Goal: Information Seeking & Learning: Learn about a topic

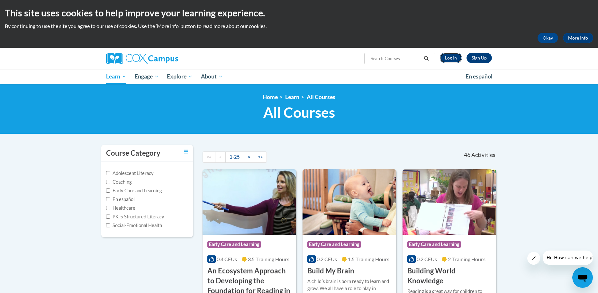
click at [450, 60] on link "Log In" at bounding box center [451, 58] width 22 height 10
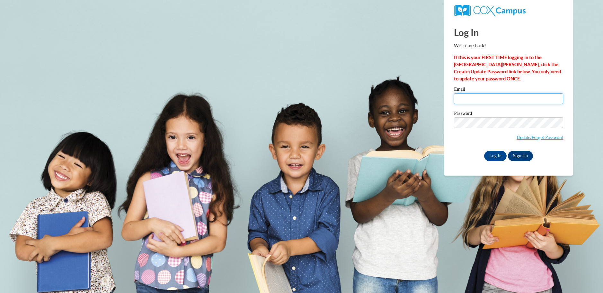
click at [479, 102] on input "Email" at bounding box center [508, 98] width 109 height 11
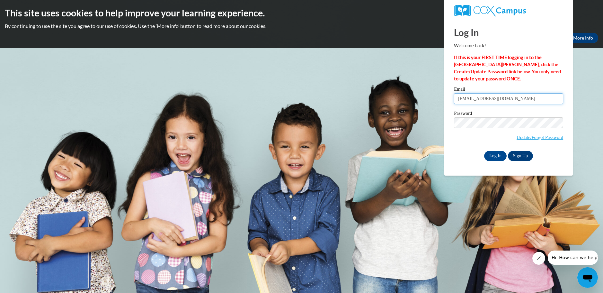
type input "[EMAIL_ADDRESS][DOMAIN_NAME]"
click at [484, 151] on input "Log In" at bounding box center [495, 156] width 22 height 10
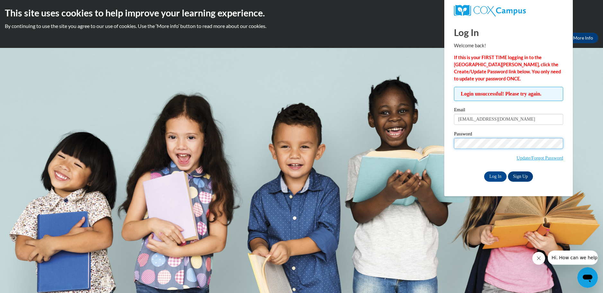
click at [484, 171] on input "Log In" at bounding box center [495, 176] width 22 height 10
click at [549, 157] on link "Update/Forgot Password" at bounding box center [540, 157] width 47 height 5
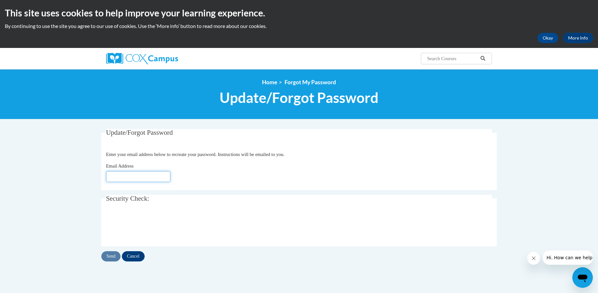
click at [165, 177] on input "Email Address" at bounding box center [138, 176] width 64 height 11
type input "momto3daughters@hotmail.com"
click at [111, 254] on input "Send" at bounding box center [110, 256] width 19 height 10
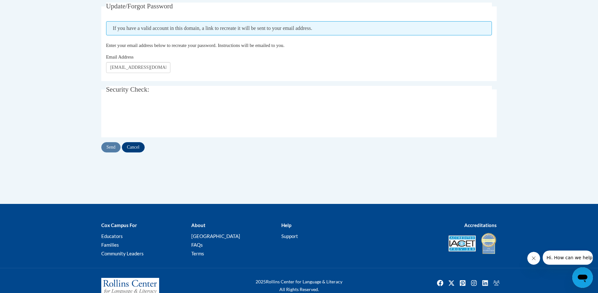
scroll to position [129, 0]
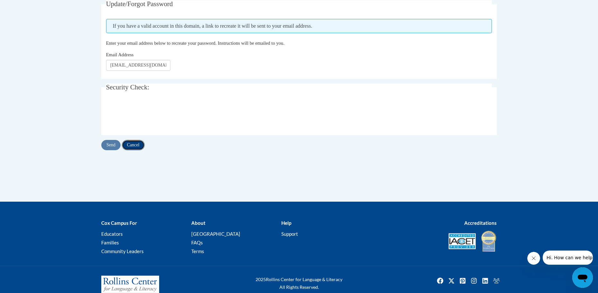
click at [142, 145] on input "Cancel" at bounding box center [133, 145] width 23 height 10
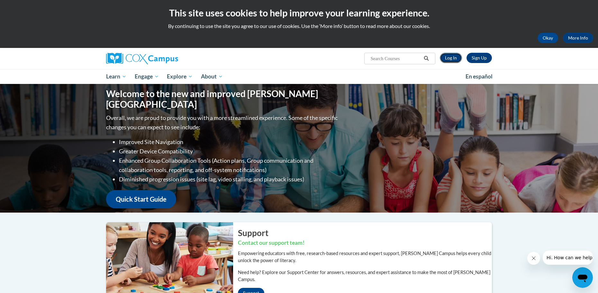
click at [452, 58] on link "Log In" at bounding box center [451, 58] width 22 height 10
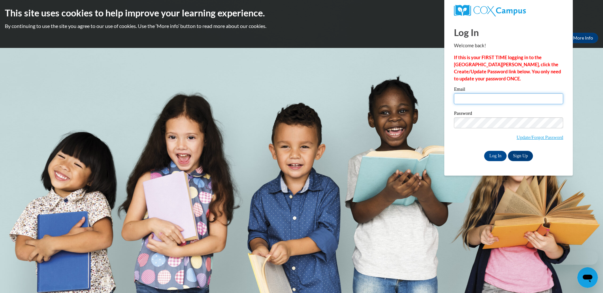
click at [489, 98] on input "Email" at bounding box center [508, 98] width 109 height 11
type input "[EMAIL_ADDRESS][DOMAIN_NAME]"
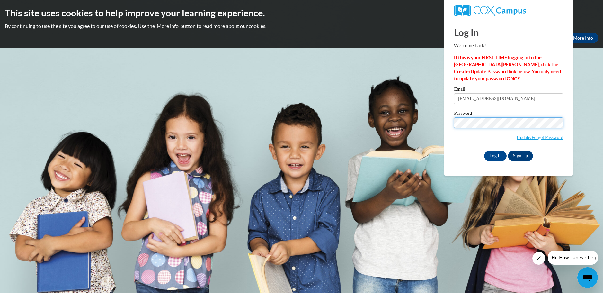
click at [484, 151] on input "Log In" at bounding box center [495, 156] width 22 height 10
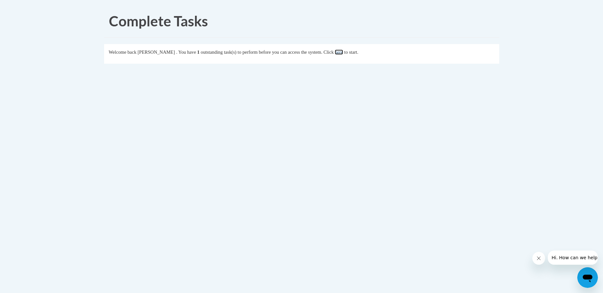
click at [343, 55] on link "here" at bounding box center [339, 51] width 8 height 5
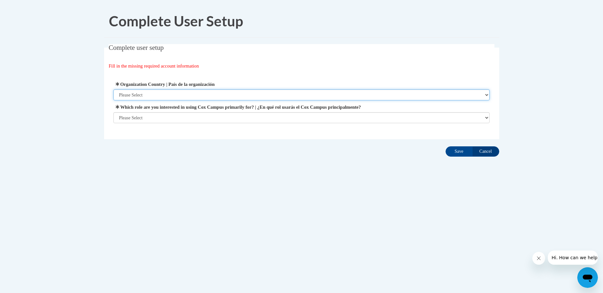
click at [333, 95] on select "Please Select [GEOGRAPHIC_DATA] | [GEOGRAPHIC_DATA] Outside of [GEOGRAPHIC_DATA…" at bounding box center [301, 94] width 376 height 11
select select "ad49bcad-a171-4b2e-b99c-48b446064914"
click at [113, 89] on select "Please Select United States | Estados Unidos Outside of the United States | Fue…" at bounding box center [301, 94] width 376 height 11
click at [326, 111] on label "Which role are you interested in using Cox Campus primarily for? | ¿En qué rol …" at bounding box center [301, 106] width 376 height 7
click at [326, 112] on select "Please Select College/University | Colegio/Universidad Community/Nonprofit Part…" at bounding box center [301, 117] width 376 height 11
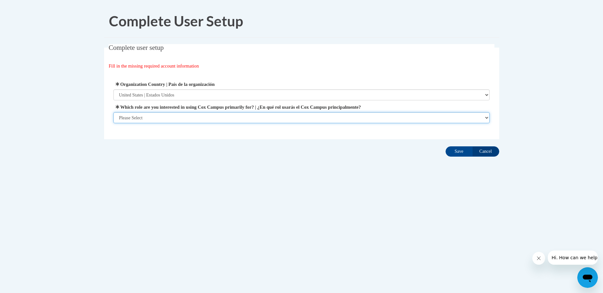
click at [328, 115] on select "Please Select College/University | Colegio/Universidad Community/Nonprofit Part…" at bounding box center [301, 117] width 376 height 11
select select "fbf2d438-af2f-41f8-98f1-81c410e29de3"
click at [113, 112] on select "Please Select College/University | Colegio/Universidad Community/Nonprofit Part…" at bounding box center [301, 117] width 376 height 11
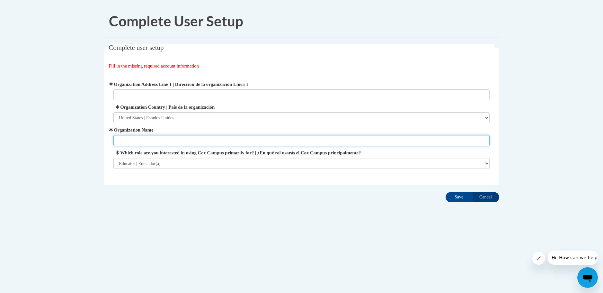
click at [326, 138] on input "Organization Name" at bounding box center [301, 140] width 376 height 11
type input "Sara Beegle Childcare"
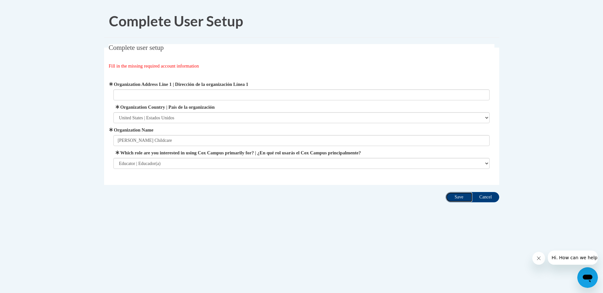
click at [460, 199] on input "Save" at bounding box center [459, 197] width 27 height 10
click at [399, 93] on input "Organization Address Line 1 | Dirección de la organización Línea 1" at bounding box center [301, 94] width 376 height 11
type input "727 harding way east galion ohio"
click at [462, 197] on input "Save" at bounding box center [459, 197] width 27 height 10
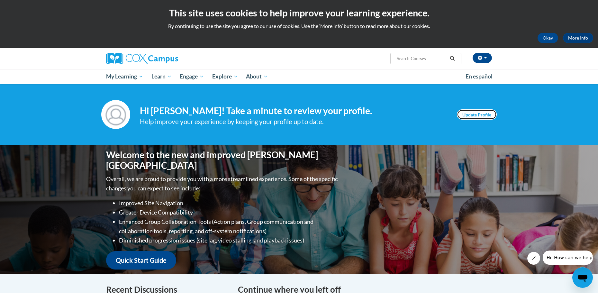
click at [478, 119] on link "Update Profile" at bounding box center [477, 114] width 40 height 10
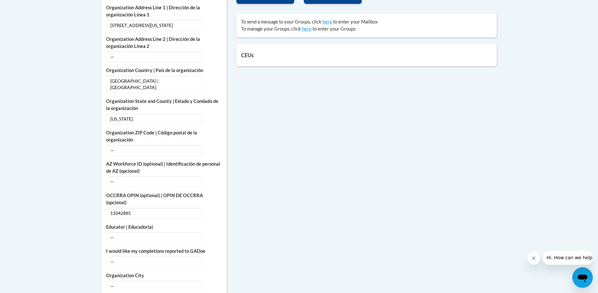
scroll to position [289, 0]
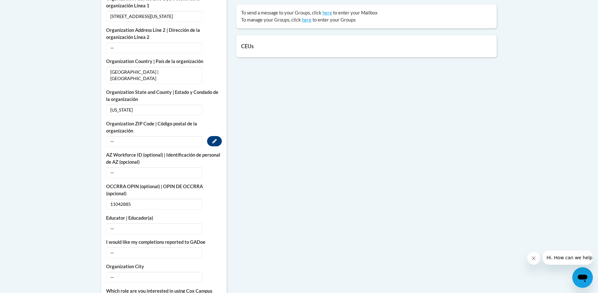
click at [186, 136] on span "—" at bounding box center [154, 141] width 96 height 11
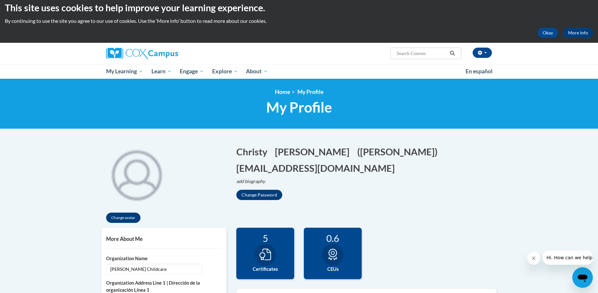
scroll to position [0, 0]
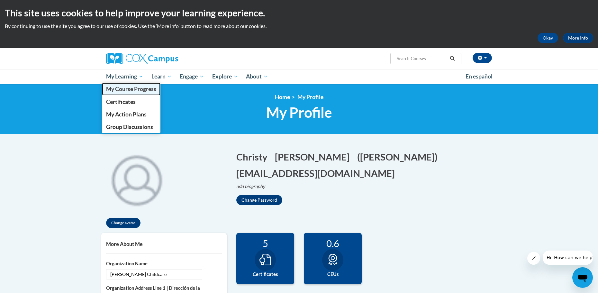
click at [136, 89] on span "My Course Progress" at bounding box center [131, 88] width 50 height 7
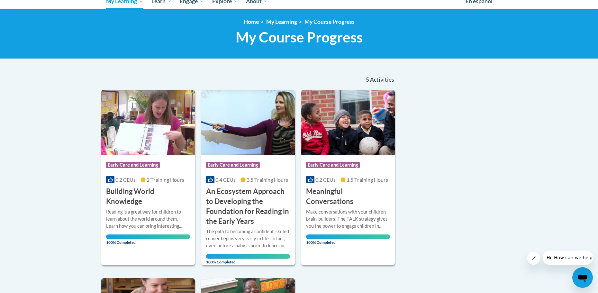
scroll to position [64, 0]
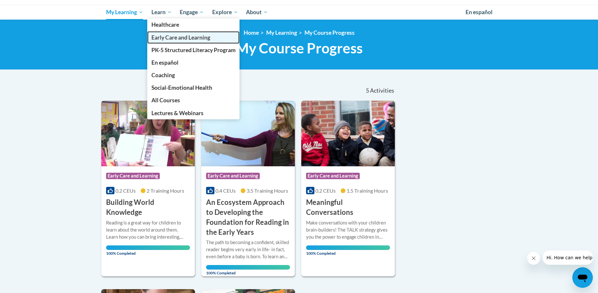
click at [171, 34] on span "Early Care and Learning" at bounding box center [180, 37] width 59 height 7
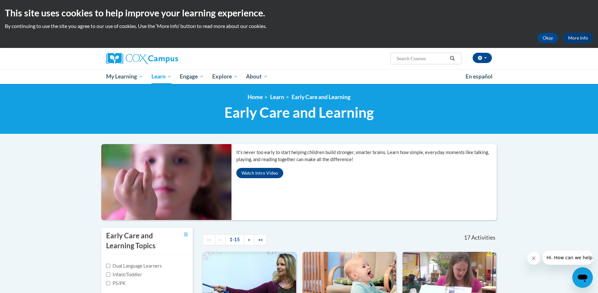
click at [405, 55] on input "Search..." at bounding box center [421, 59] width 51 height 8
paste input "TALK with Me, AT136665, ST10126794"
type input "TALK with Me, AT136665, ST10126794"
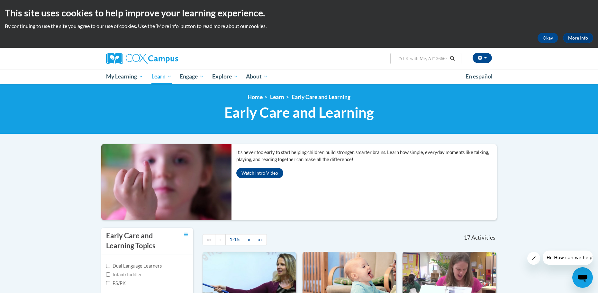
click at [454, 60] on icon "Search" at bounding box center [452, 58] width 6 height 5
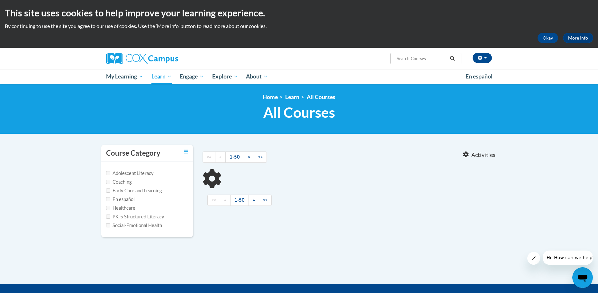
type input "TALK with Me, AT136665, ST10126794"
click at [447, 59] on button "Search" at bounding box center [452, 59] width 10 height 8
click at [437, 59] on input "TALK with Me, AT136665, ST10126794" at bounding box center [421, 59] width 51 height 8
drag, startPoint x: 427, startPoint y: 58, endPoint x: 456, endPoint y: 64, distance: 29.8
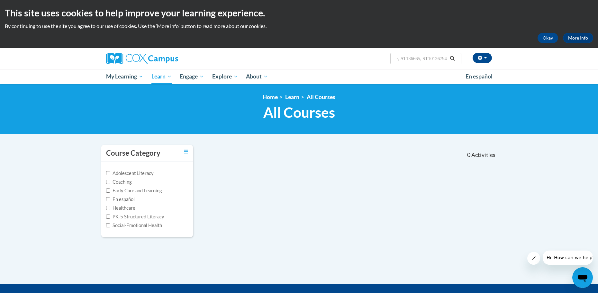
click at [456, 64] on span "Search Search... TALK with Me, AT136665, ST10126794" at bounding box center [425, 59] width 71 height 12
type input "TALK with Me"
click at [454, 60] on icon "Search" at bounding box center [452, 58] width 5 height 5
type input "TALK with Me"
